Goal: Check status

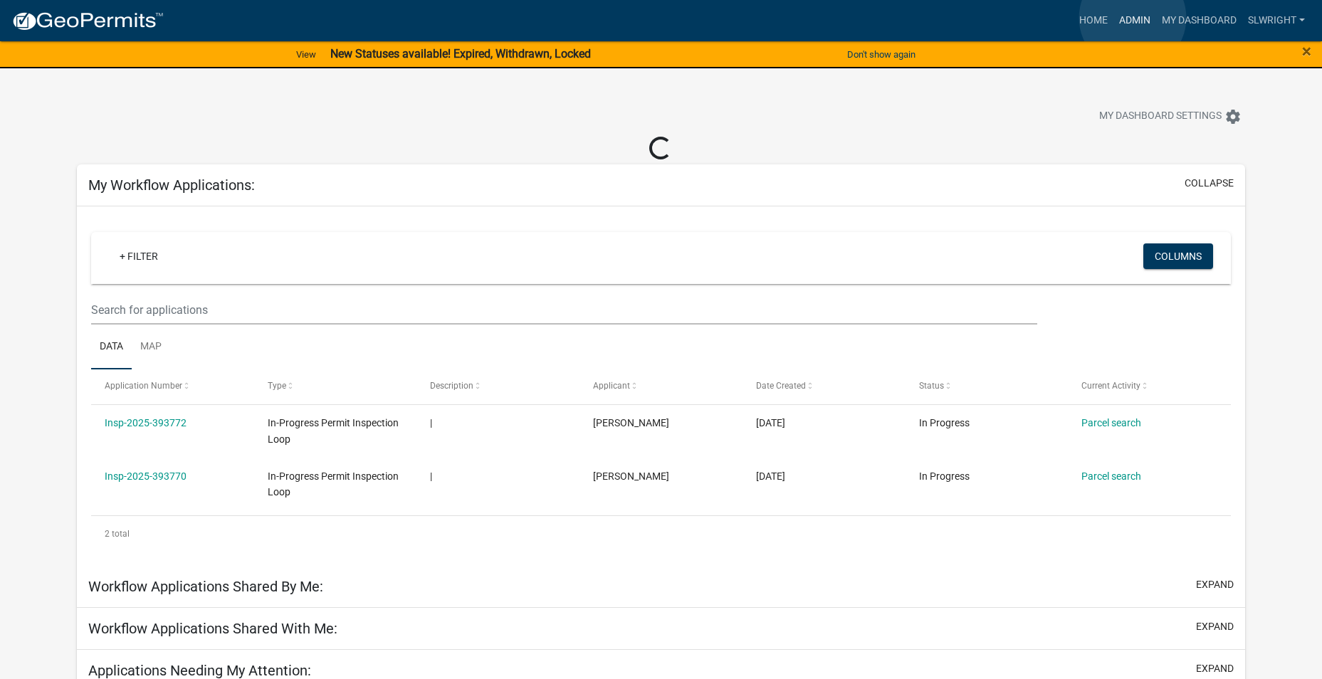
click at [1133, 18] on link "Admin" at bounding box center [1135, 20] width 43 height 27
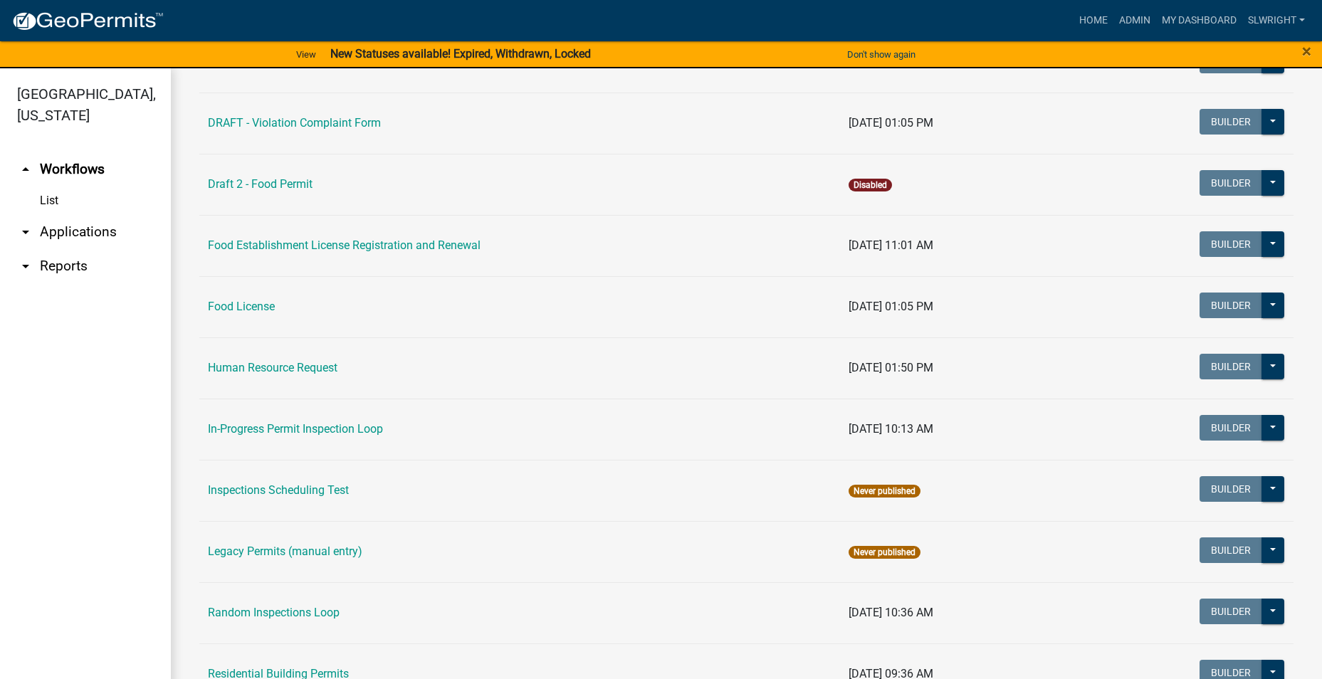
scroll to position [1209, 0]
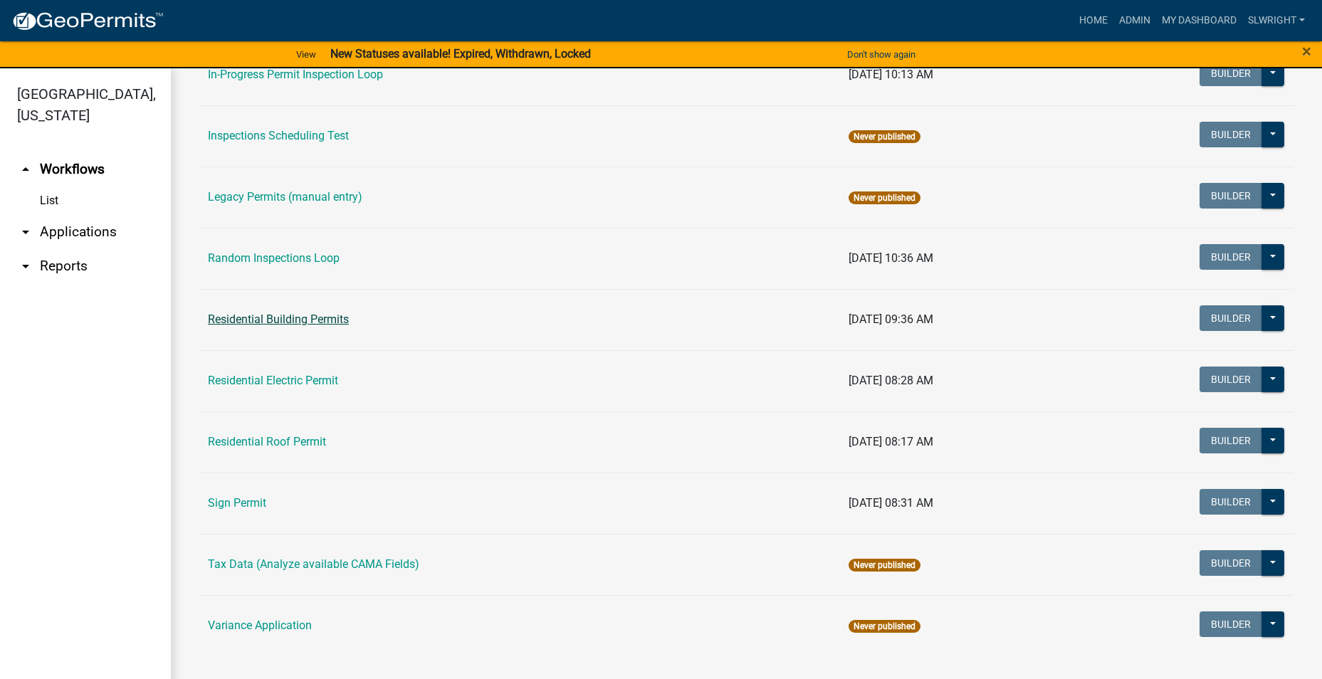
click at [264, 318] on link "Residential Building Permits" at bounding box center [278, 320] width 141 height 14
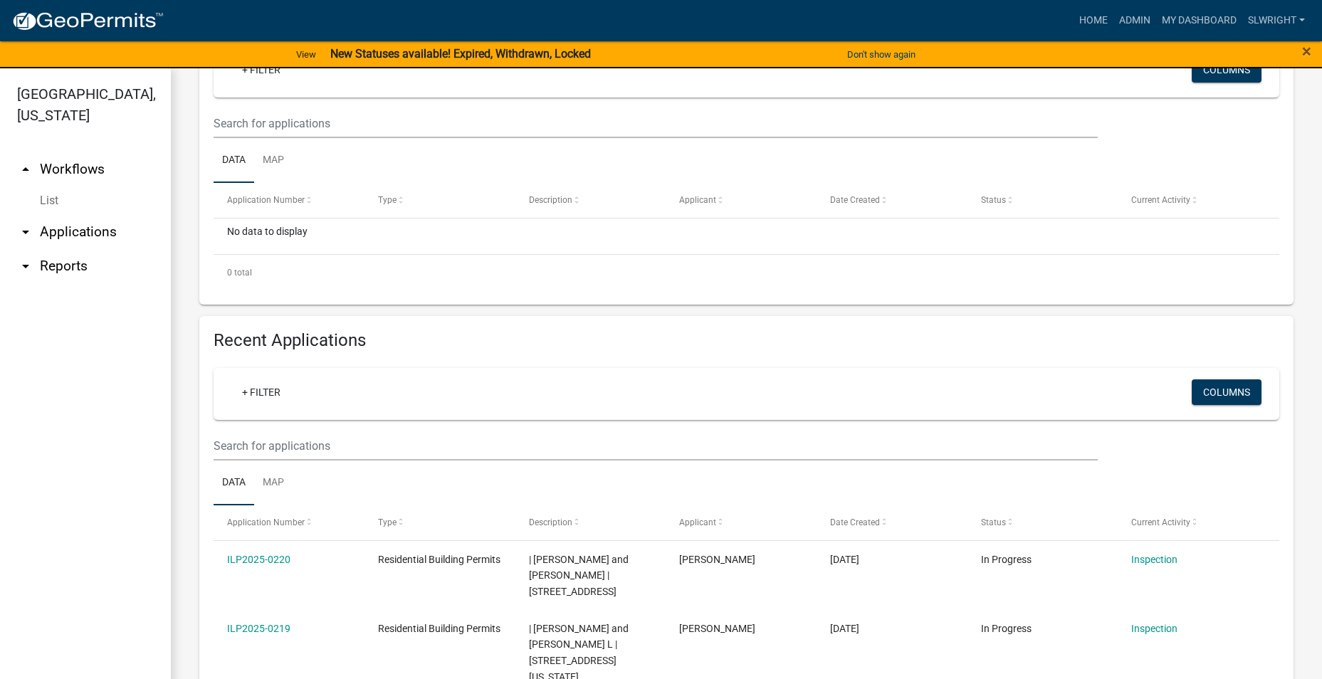
scroll to position [285, 0]
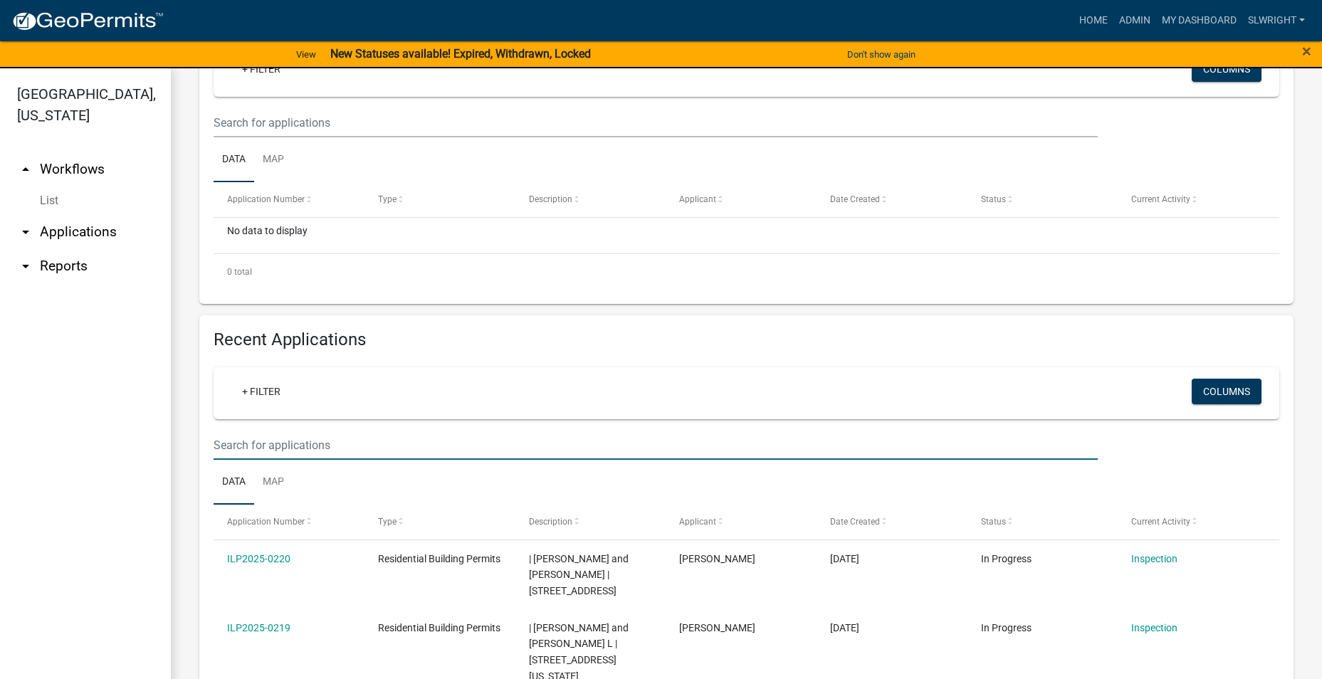
click at [255, 137] on input "text" at bounding box center [656, 122] width 885 height 29
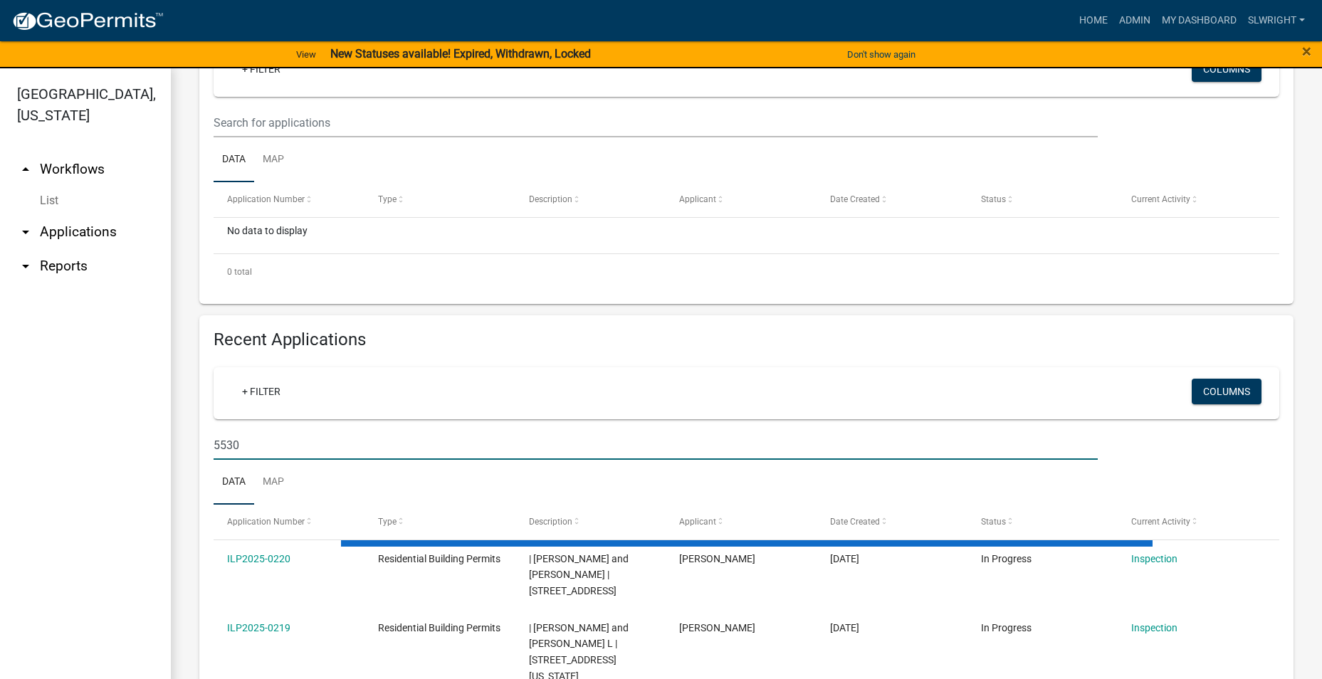
scroll to position [265, 0]
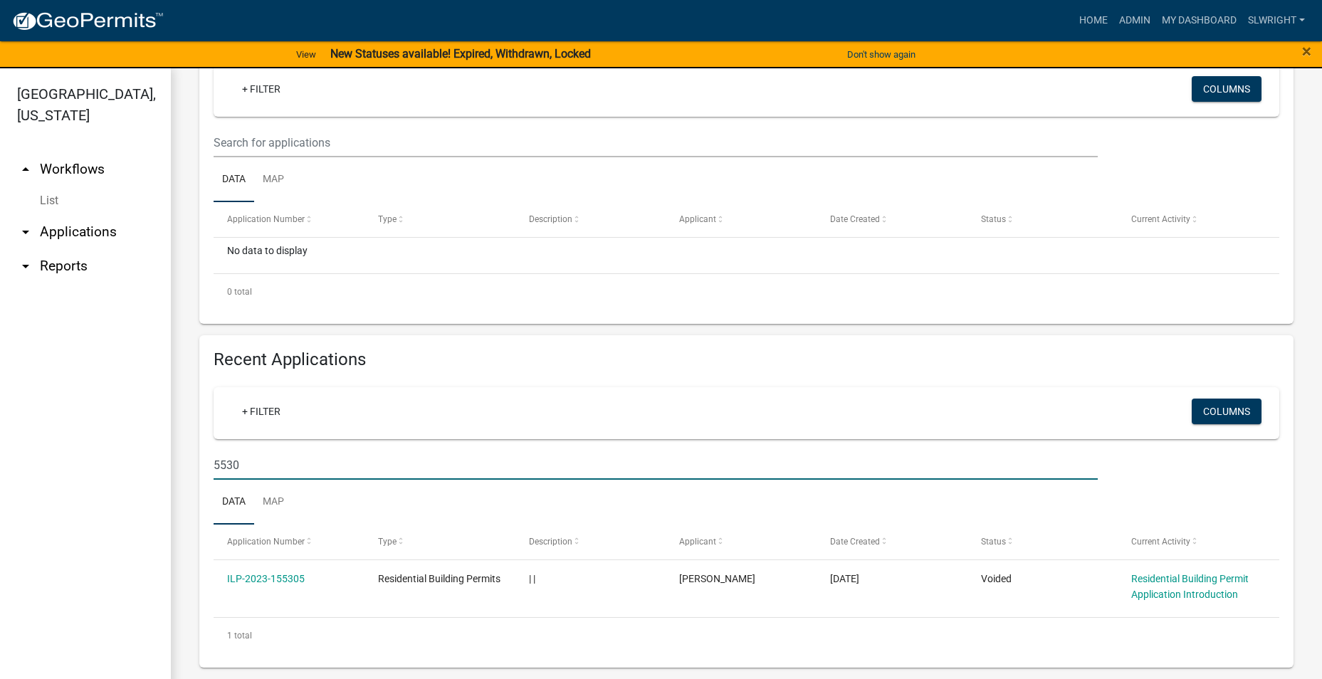
drag, startPoint x: 272, startPoint y: 466, endPoint x: 75, endPoint y: 536, distance: 209.3
click at [75, 536] on div "[GEOGRAPHIC_DATA], [US_STATE] arrow_drop_up Workflows List arrow_drop_down Appl…" at bounding box center [661, 382] width 1322 height 628
type input "[PERSON_NAME]"
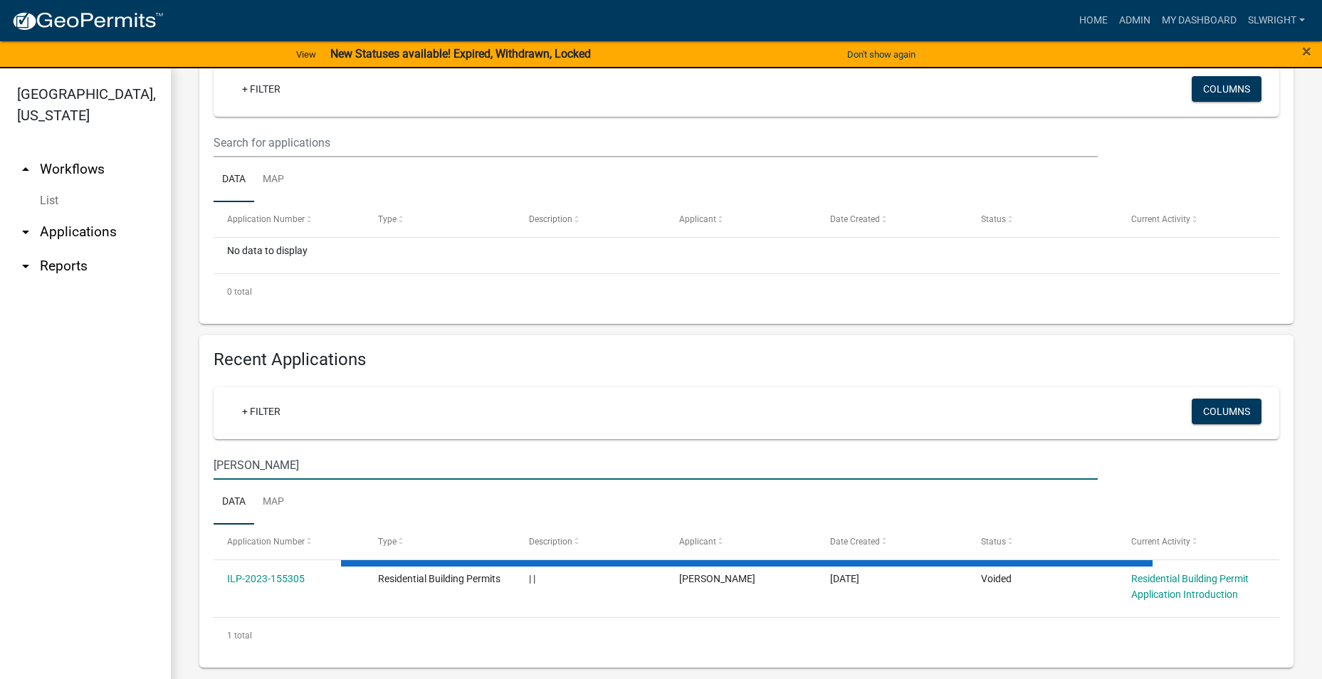
scroll to position [244, 0]
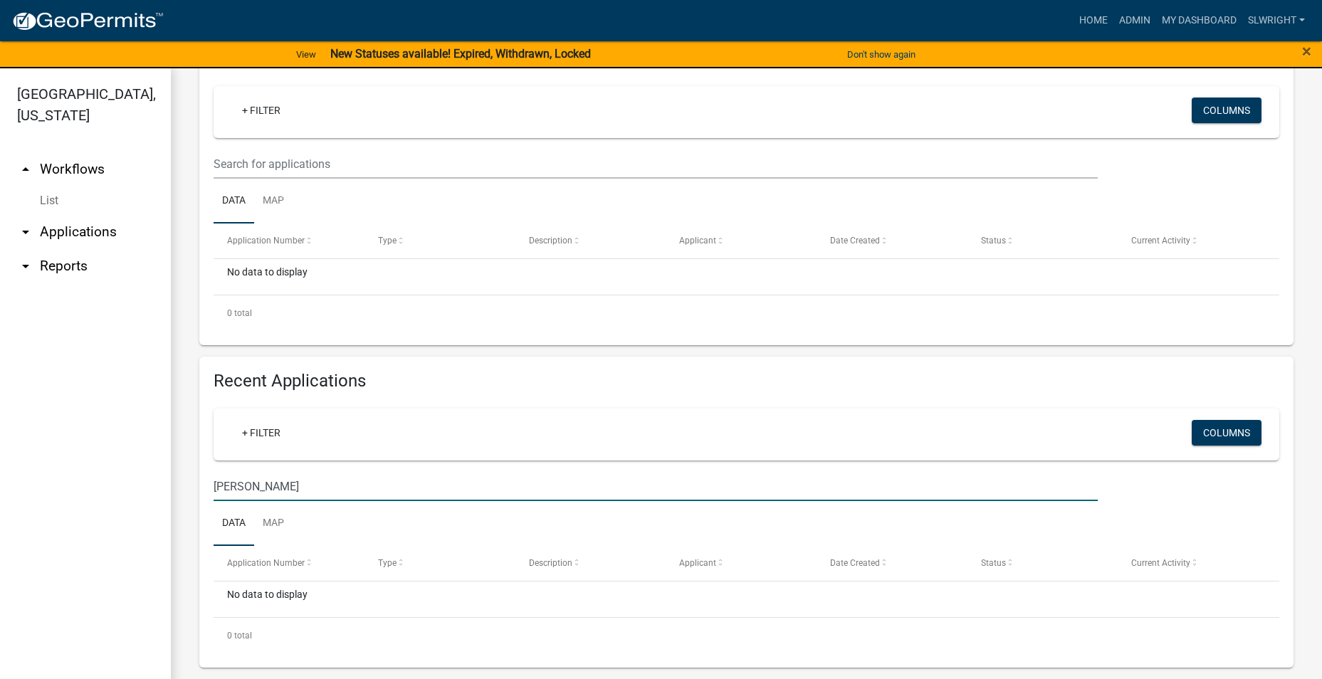
drag, startPoint x: 250, startPoint y: 494, endPoint x: 125, endPoint y: 520, distance: 128.1
click at [125, 520] on div "[GEOGRAPHIC_DATA], [US_STATE] arrow_drop_up Workflows List arrow_drop_down Appl…" at bounding box center [661, 382] width 1322 height 628
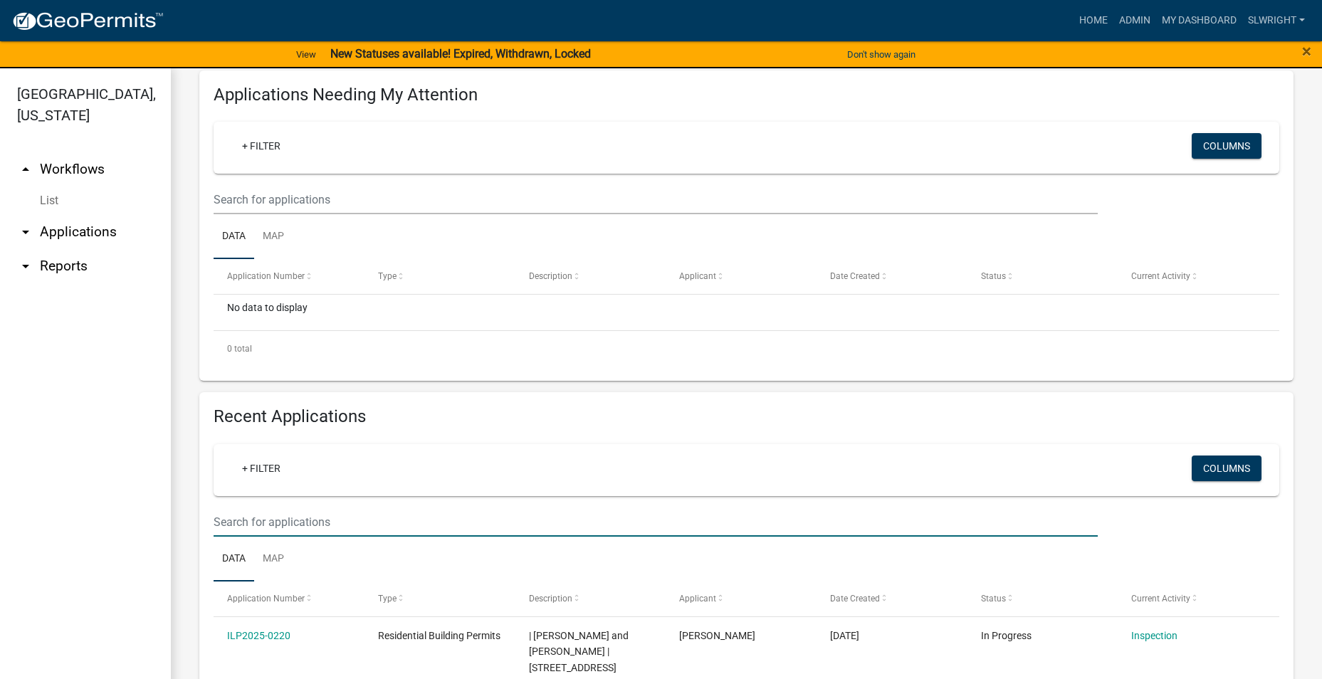
scroll to position [285, 0]
